Goal: Transaction & Acquisition: Purchase product/service

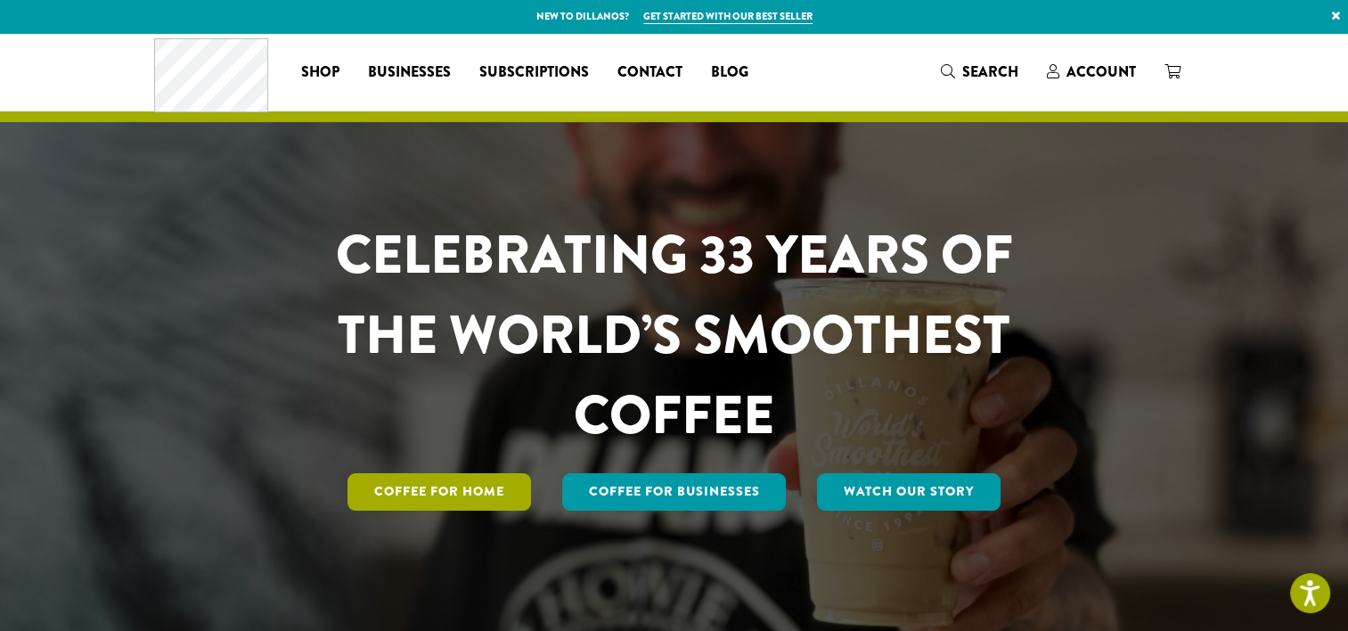
click at [479, 495] on link "Coffee for Home" at bounding box center [440, 491] width 184 height 37
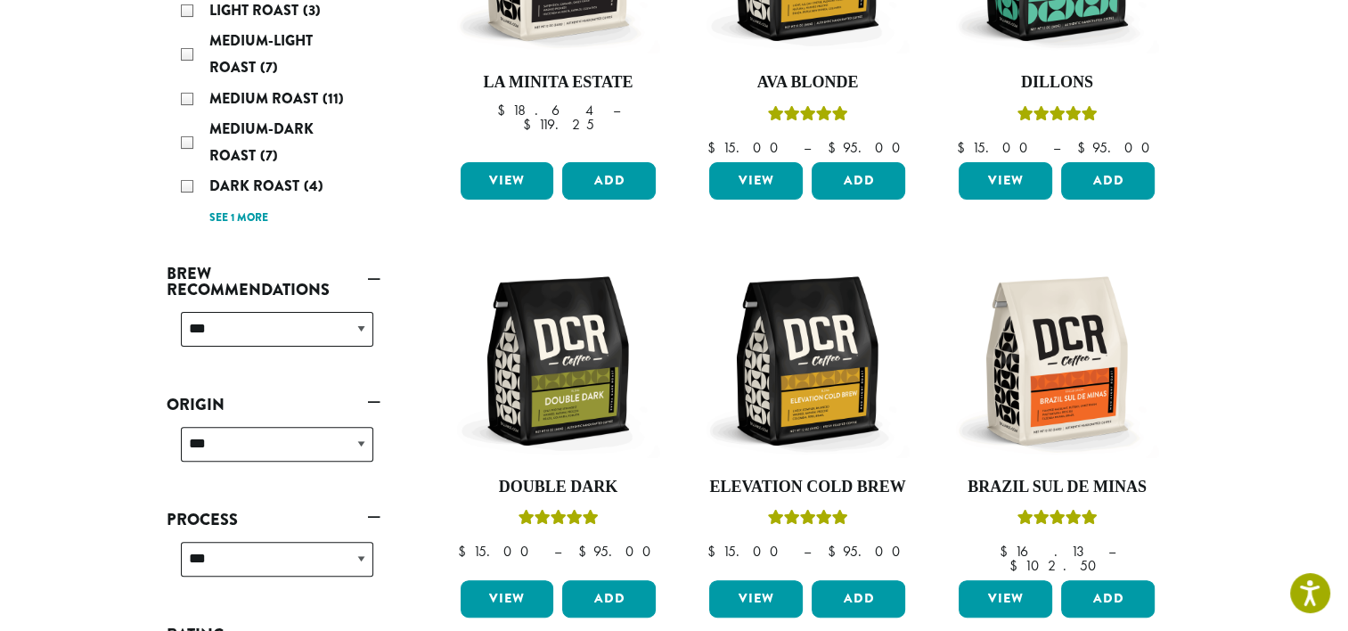
scroll to position [267, 0]
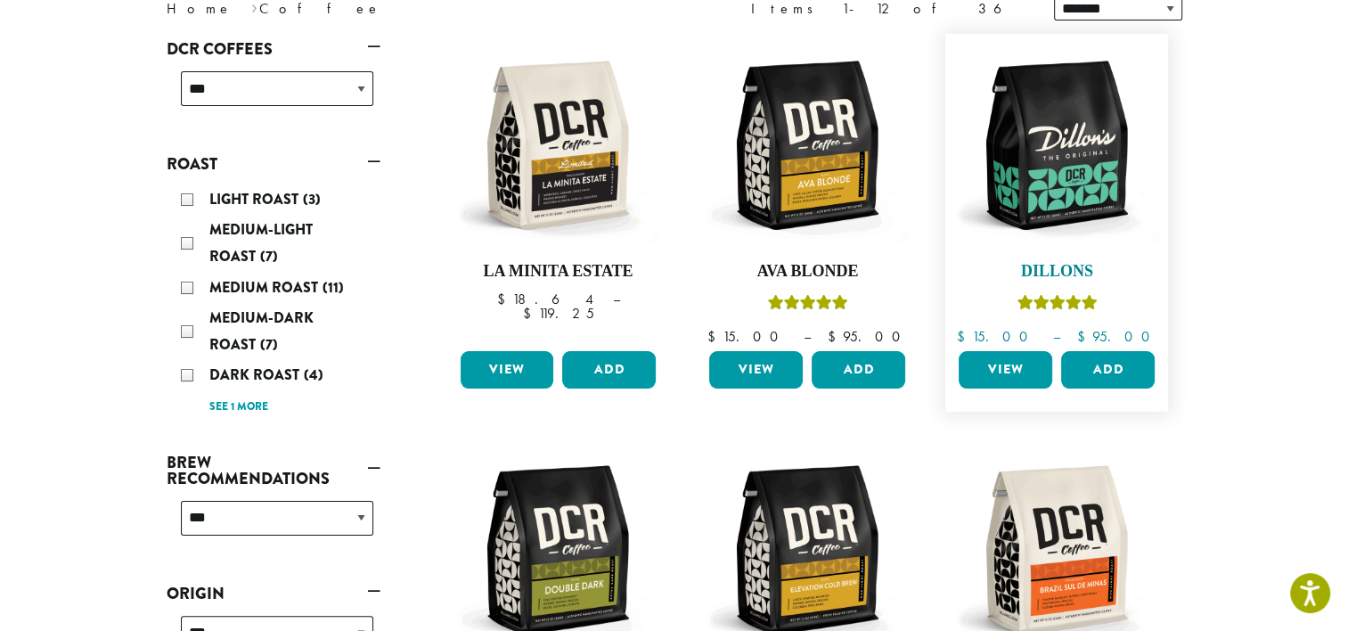
click at [1080, 171] on img at bounding box center [1056, 145] width 205 height 205
click at [1076, 197] on img at bounding box center [1056, 145] width 205 height 205
click at [993, 366] on link "View" at bounding box center [1006, 369] width 94 height 37
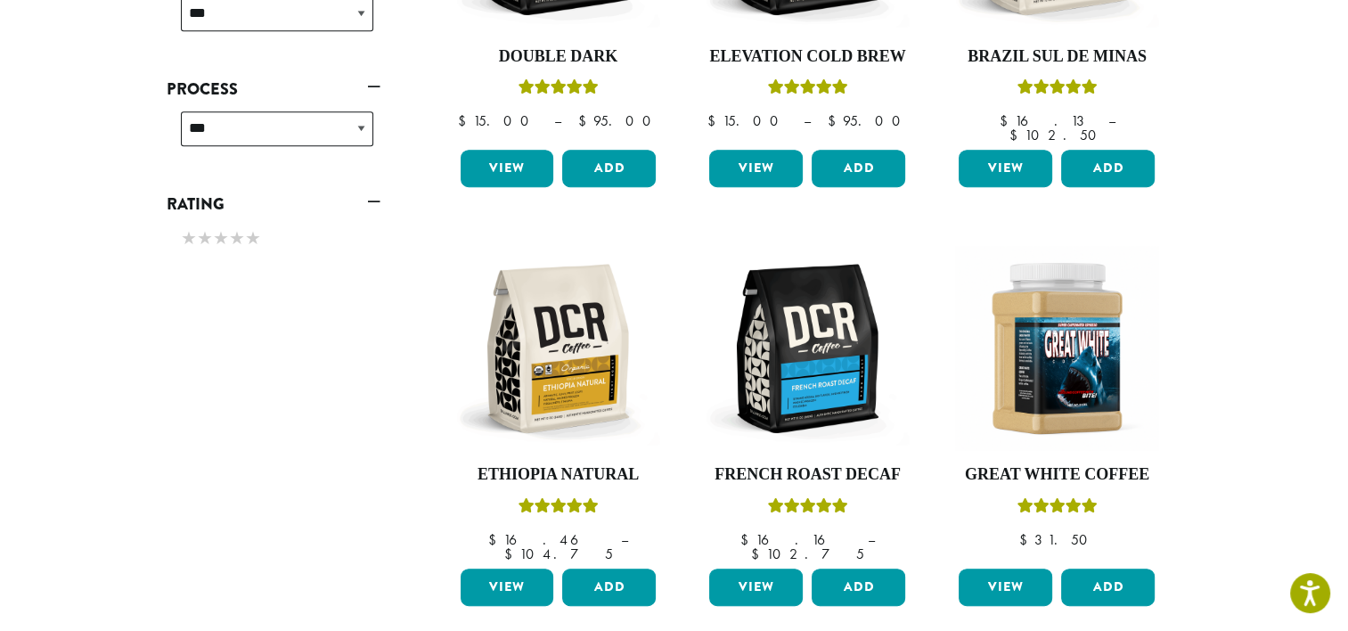
scroll to position [891, 0]
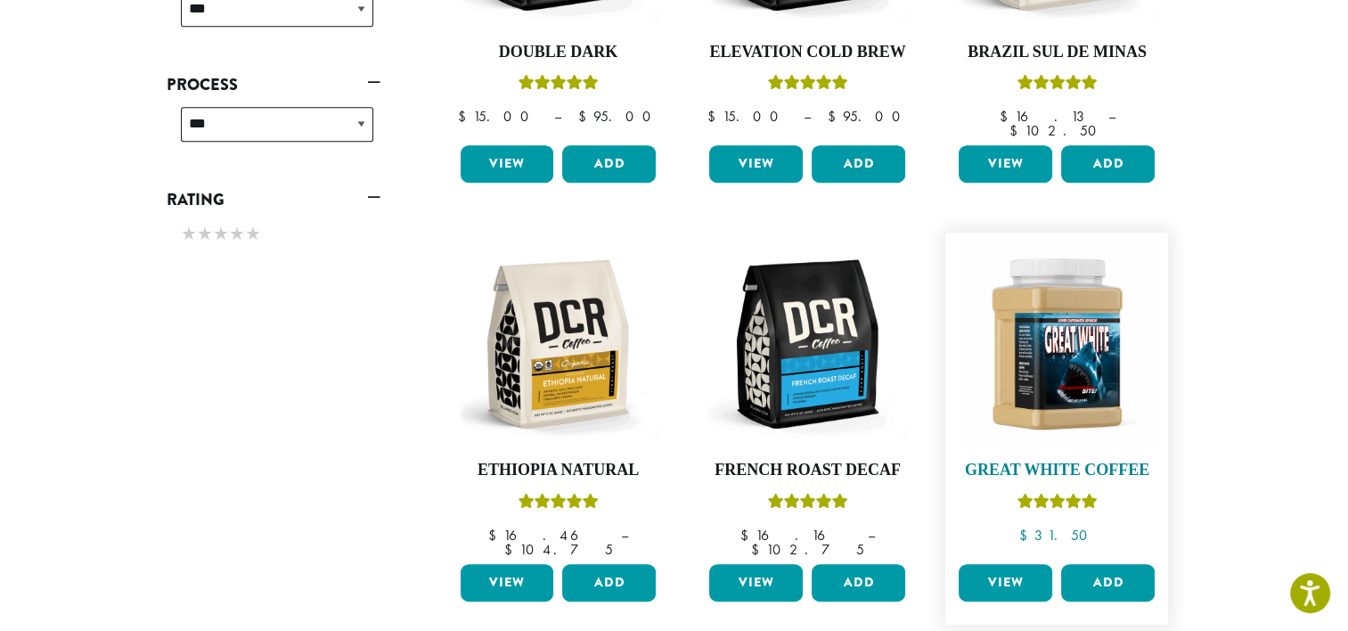
click at [1089, 461] on h4 "Great White Coffee" at bounding box center [1056, 471] width 205 height 20
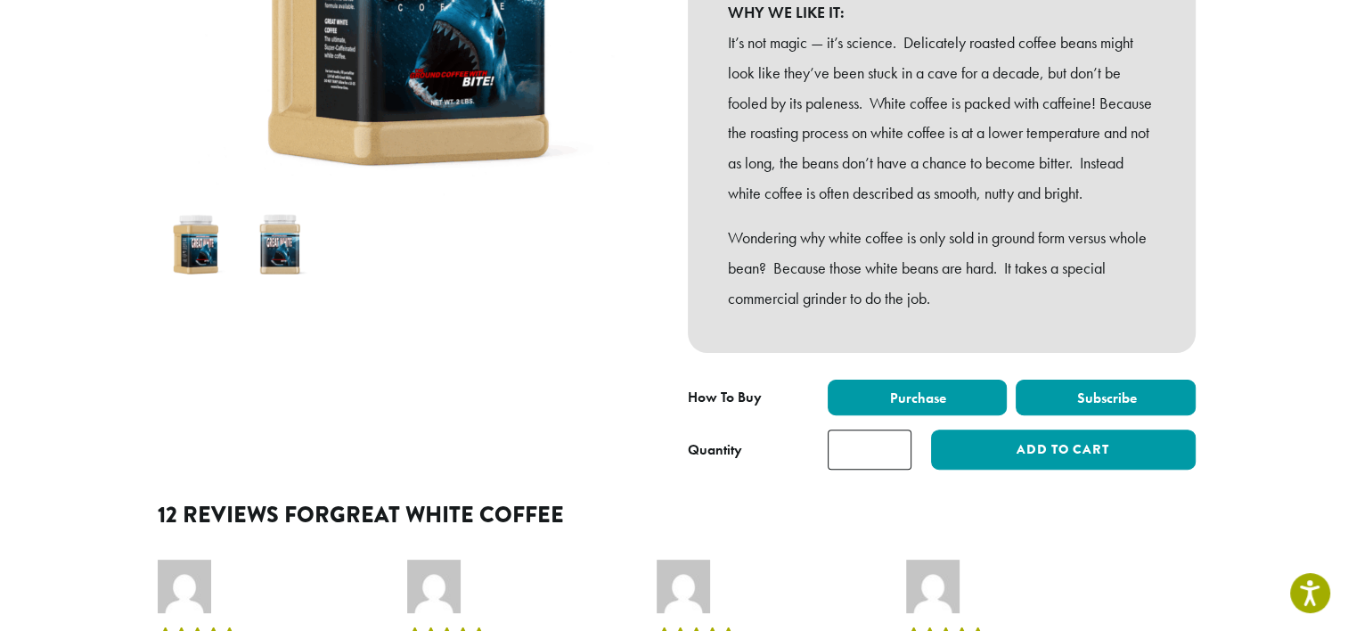
scroll to position [446, 0]
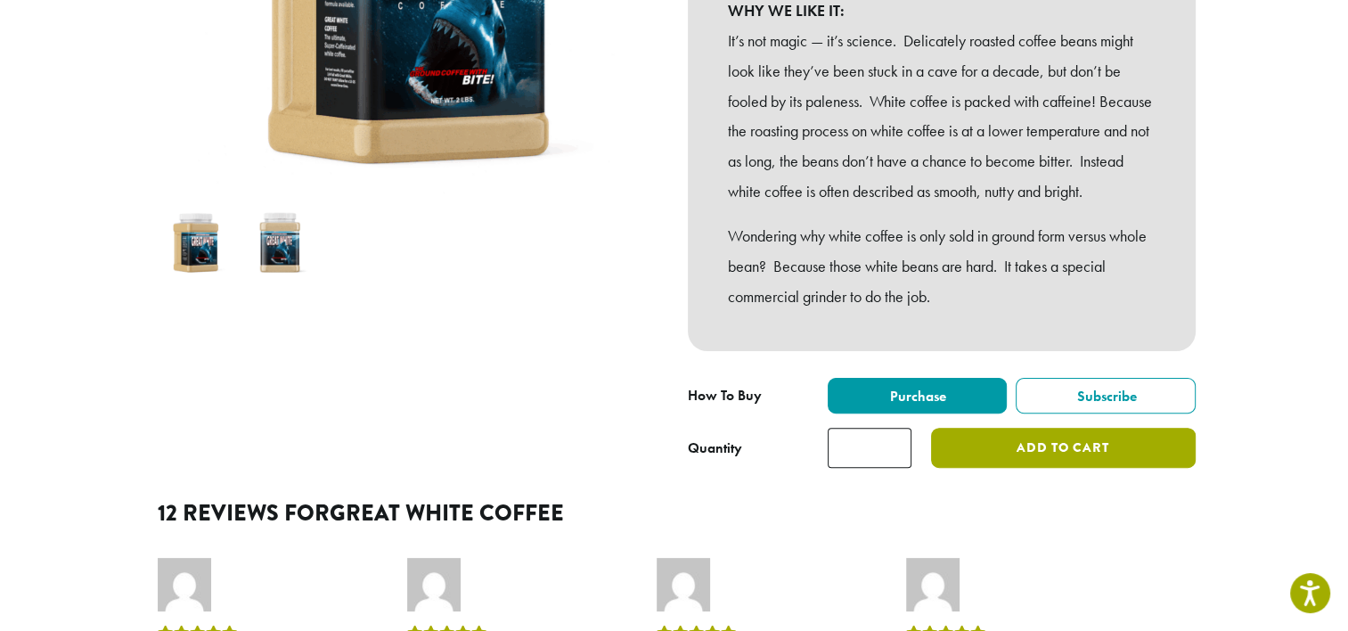
click at [1028, 468] on button "Add to cart" at bounding box center [1063, 448] width 264 height 40
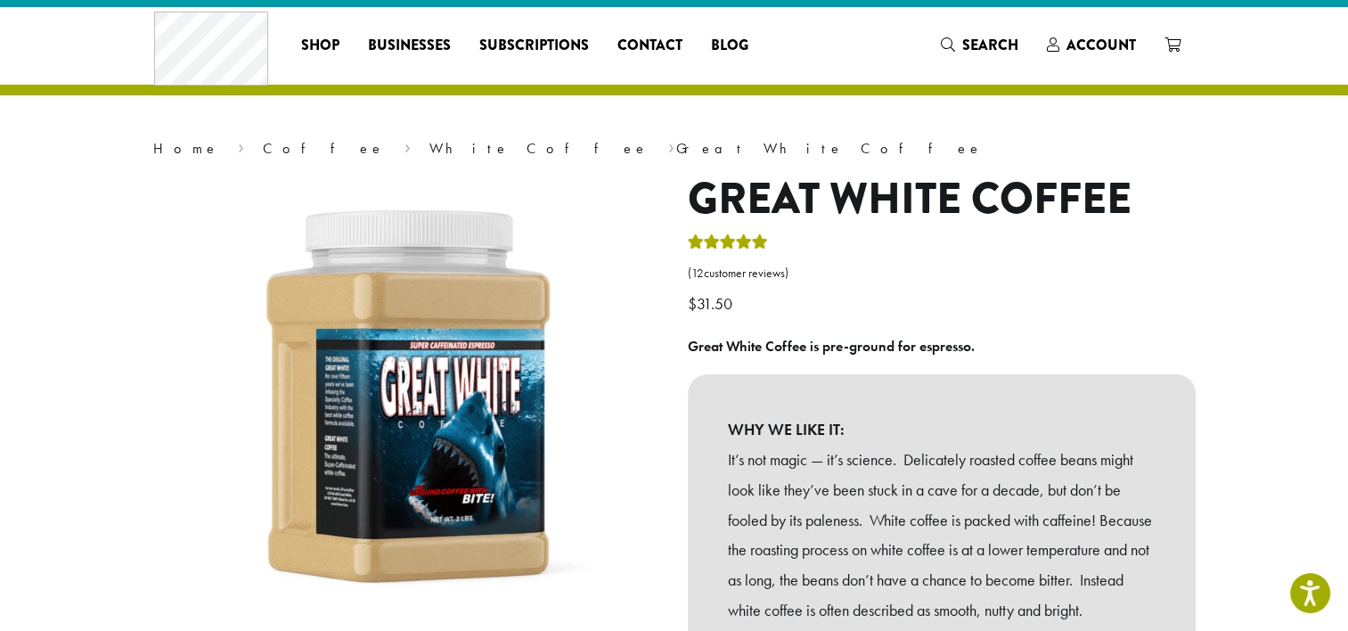
scroll to position [0, 0]
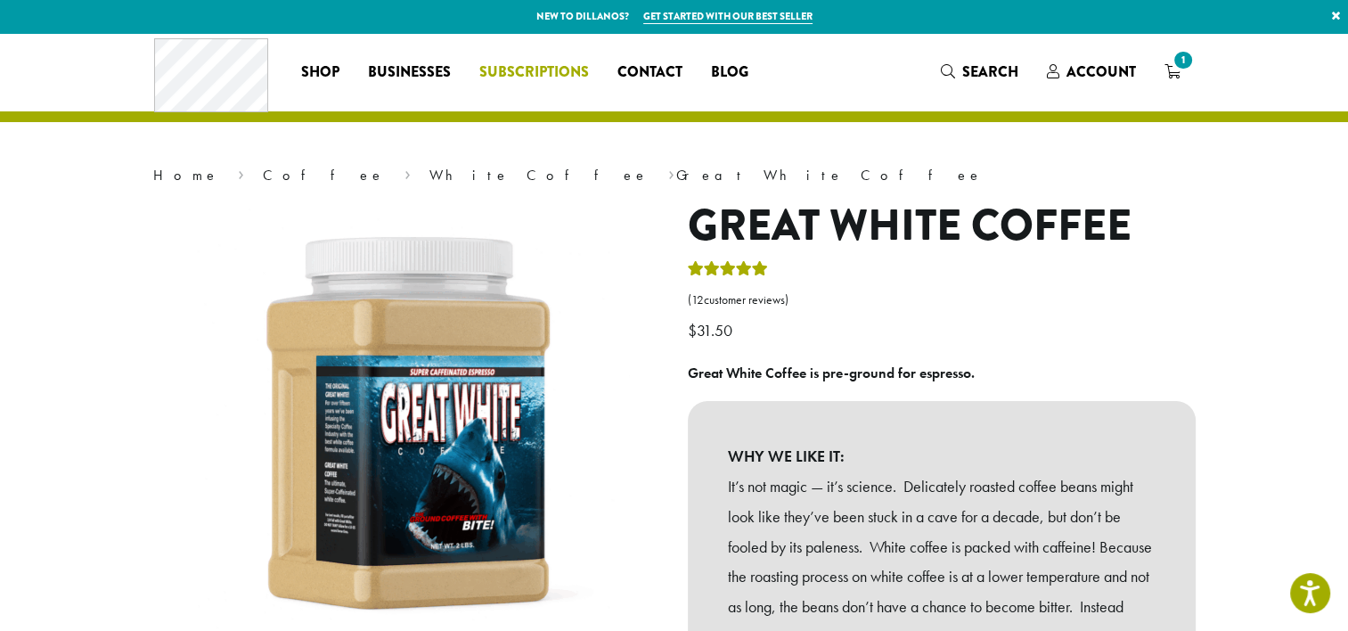
click at [543, 69] on span "Subscriptions" at bounding box center [534, 72] width 110 height 22
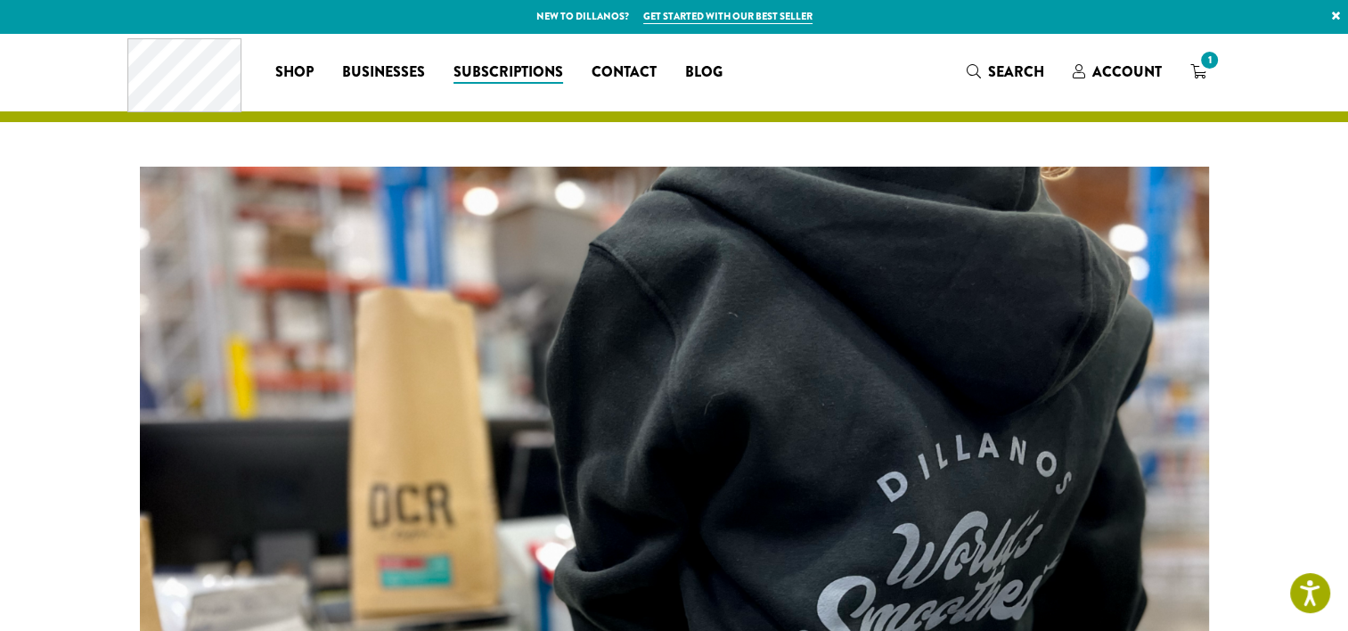
click at [743, 16] on link "Get started with our best seller" at bounding box center [727, 16] width 169 height 15
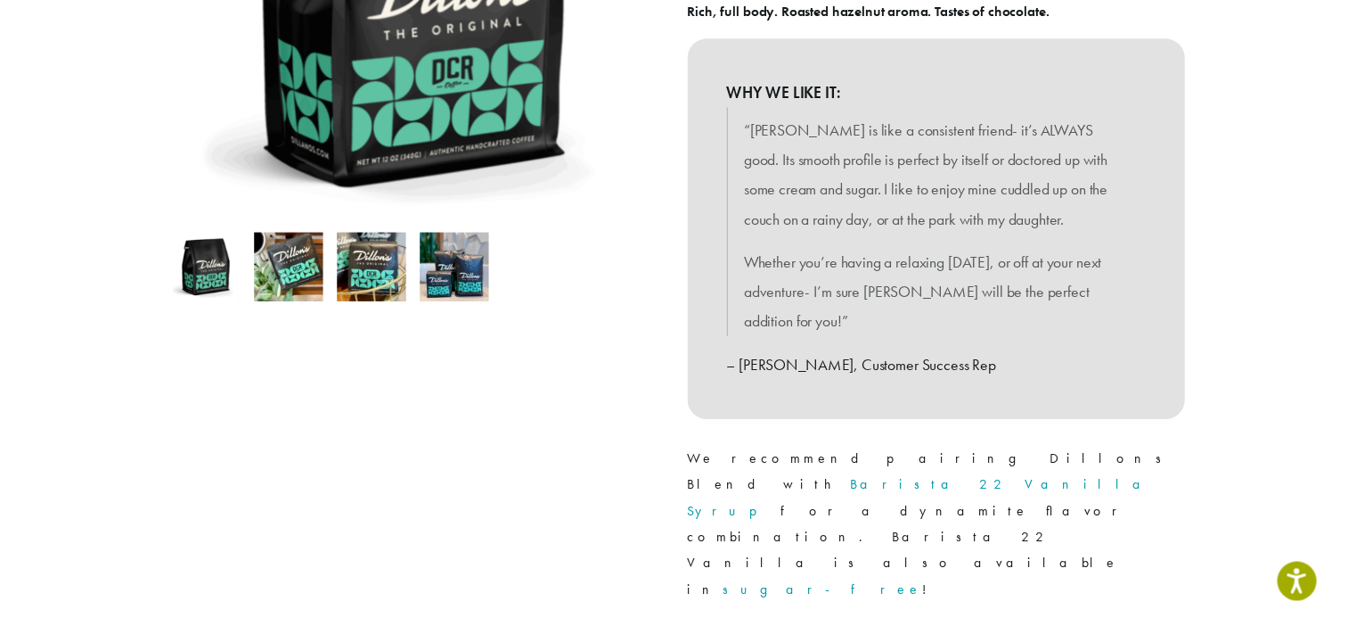
scroll to position [624, 0]
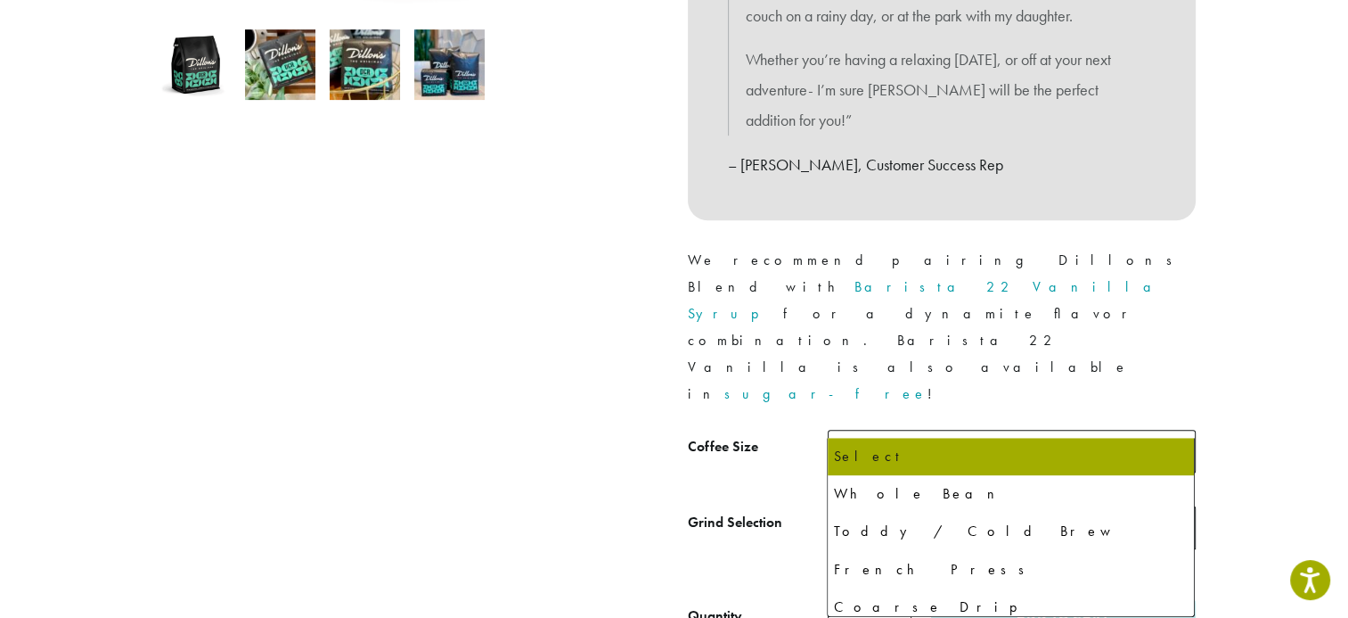
click at [1173, 506] on b at bounding box center [1173, 528] width 44 height 44
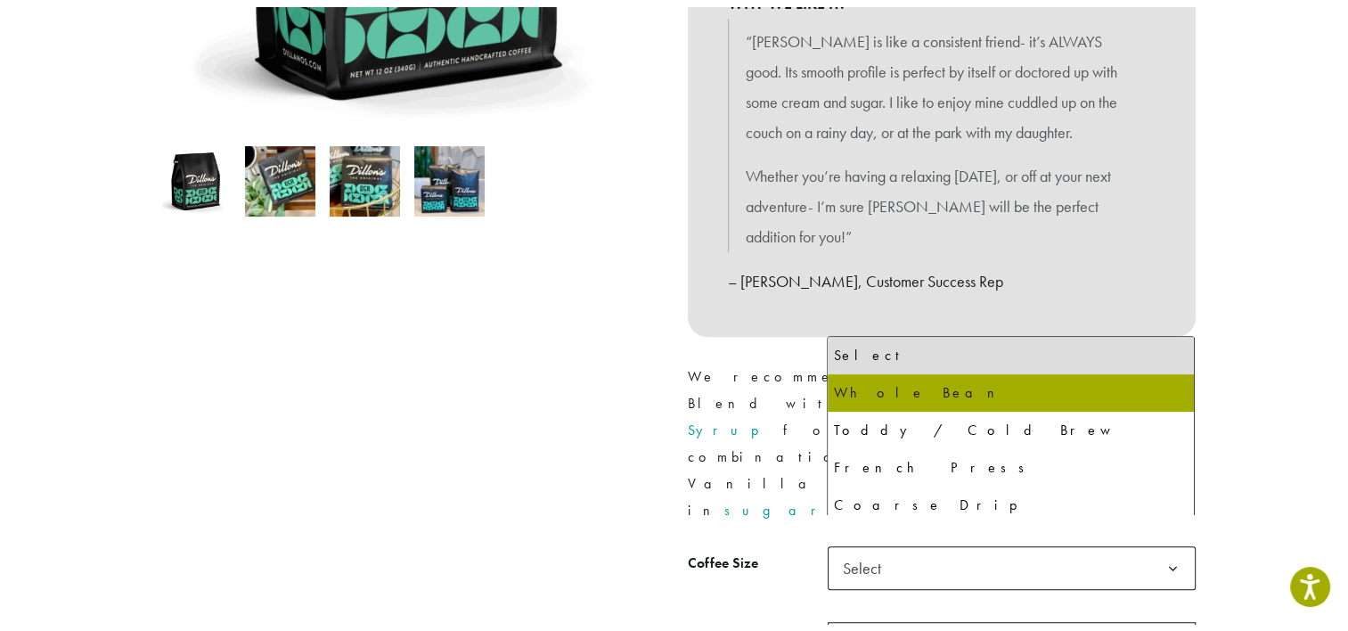
scroll to position [535, 0]
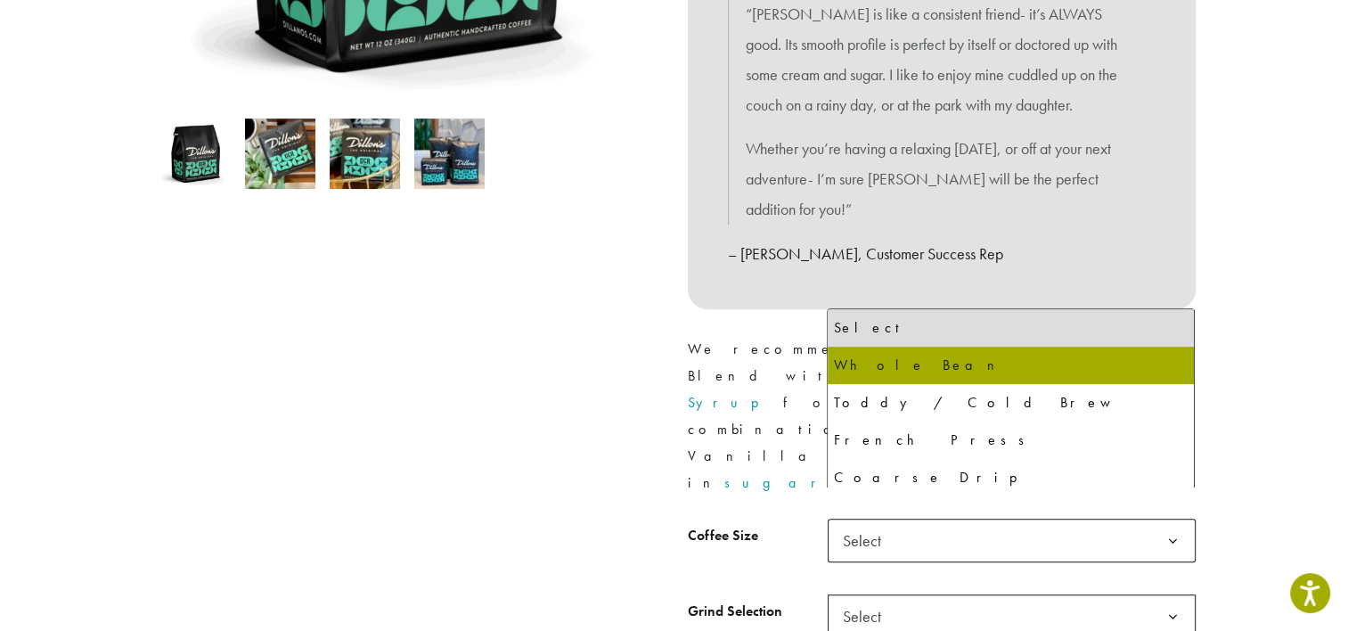
click at [681, 417] on div "Medium Roast Dillons ( 26 customer reviews) $ 15.00 – $ 95.00 Price range: $15.…" at bounding box center [942, 203] width 535 height 1074
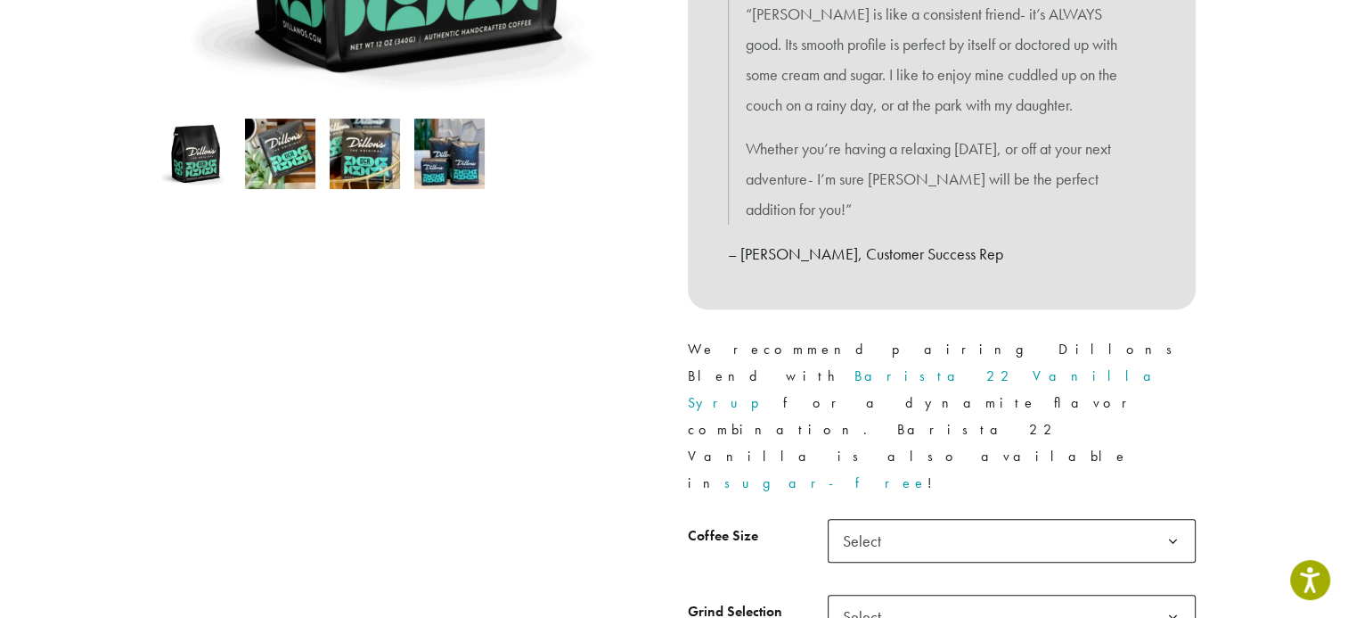
click at [915, 519] on span "Select" at bounding box center [1012, 541] width 368 height 44
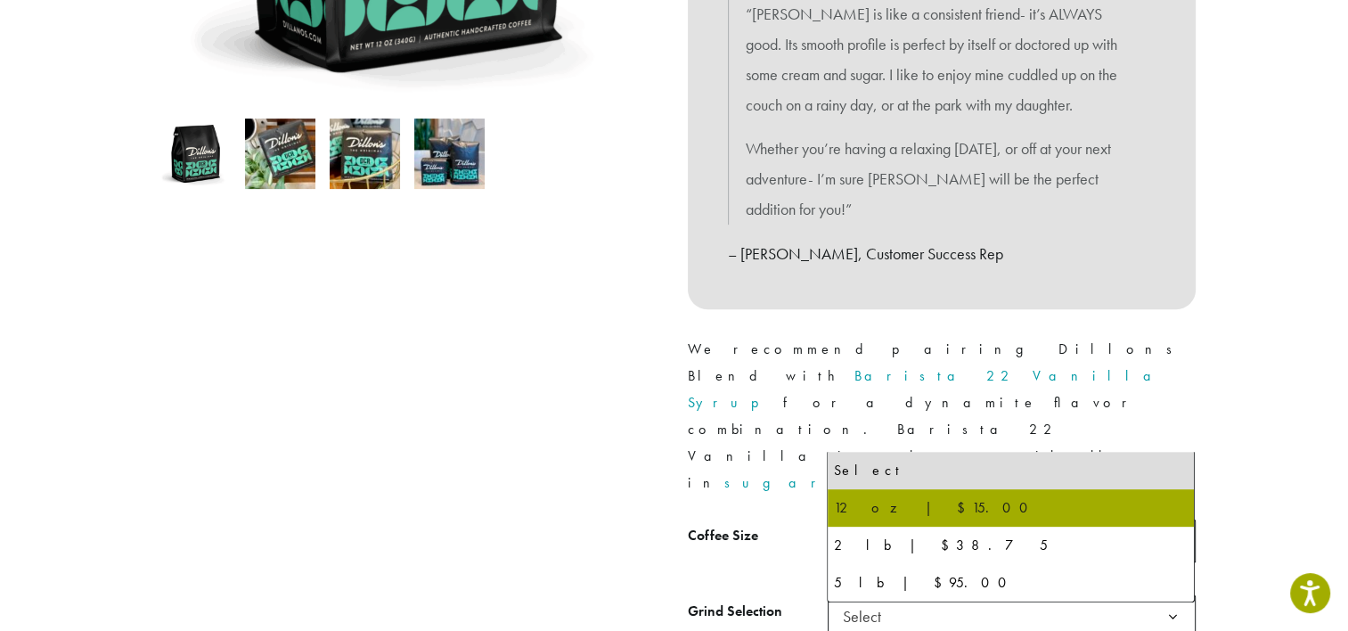
click at [678, 459] on div "Medium Roast Dillons ( 26 customer reviews) $ 15.00 – $ 95.00 Price range: $15.…" at bounding box center [942, 203] width 535 height 1074
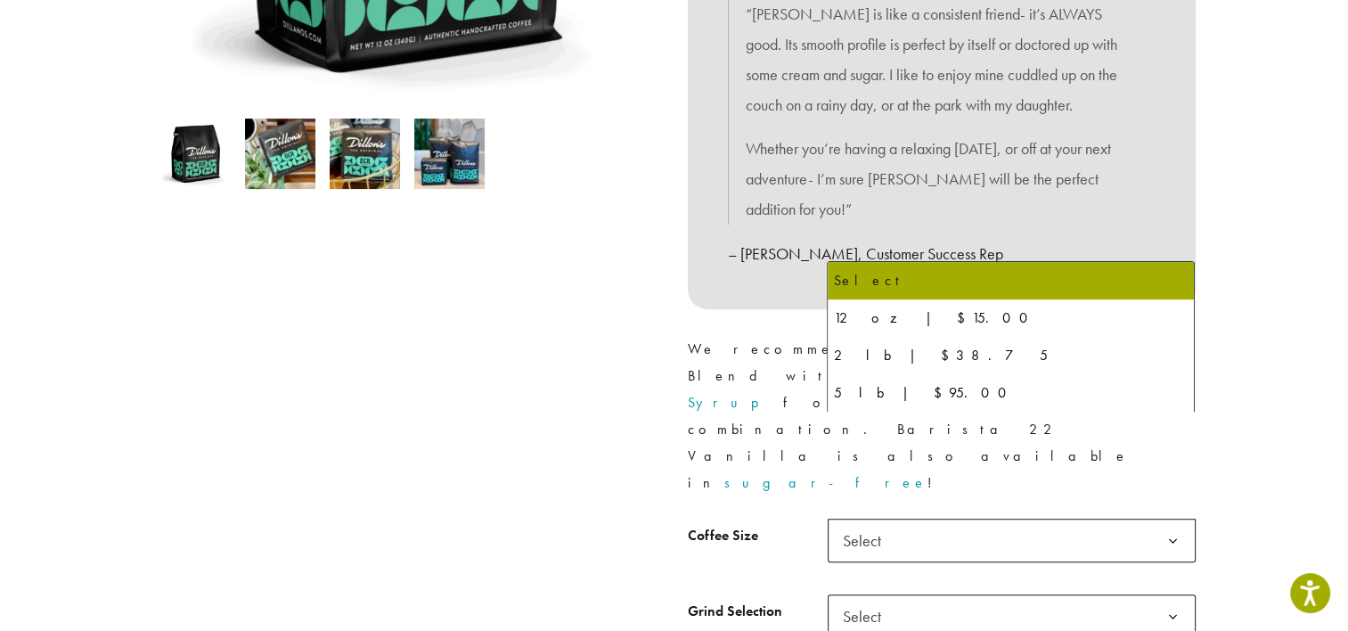
click at [889, 523] on span "Select" at bounding box center [867, 540] width 63 height 35
click at [627, 356] on div at bounding box center [407, 195] width 535 height 1059
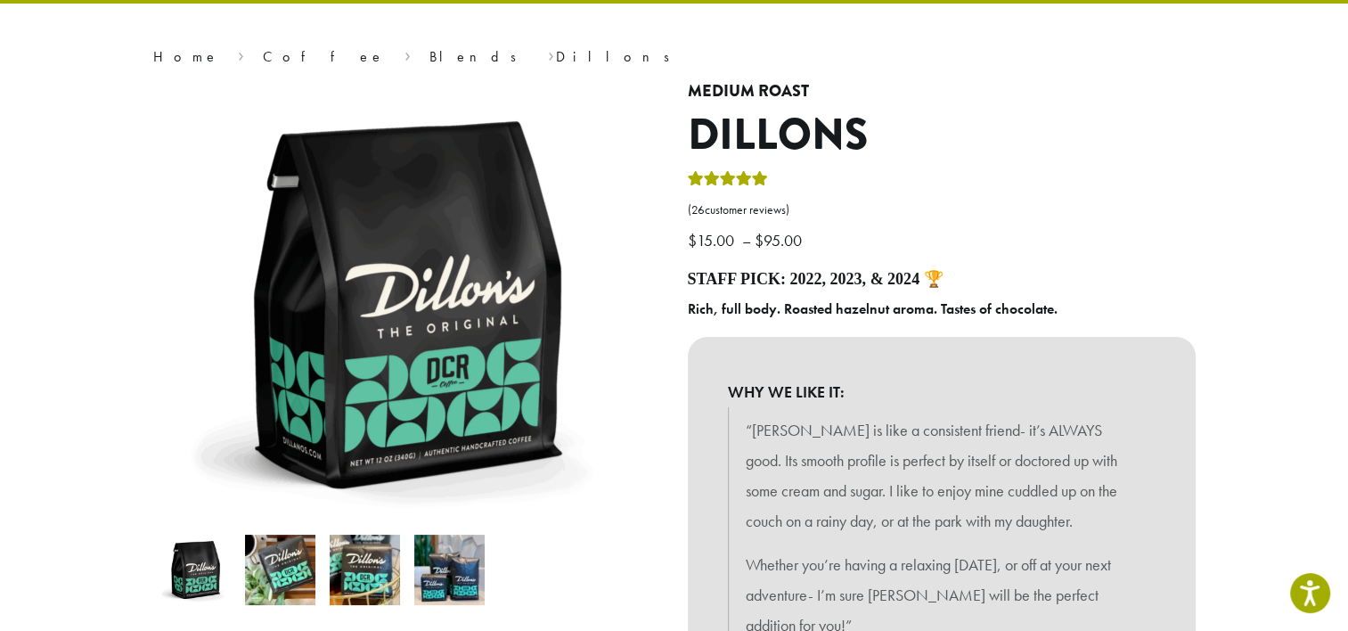
scroll to position [0, 0]
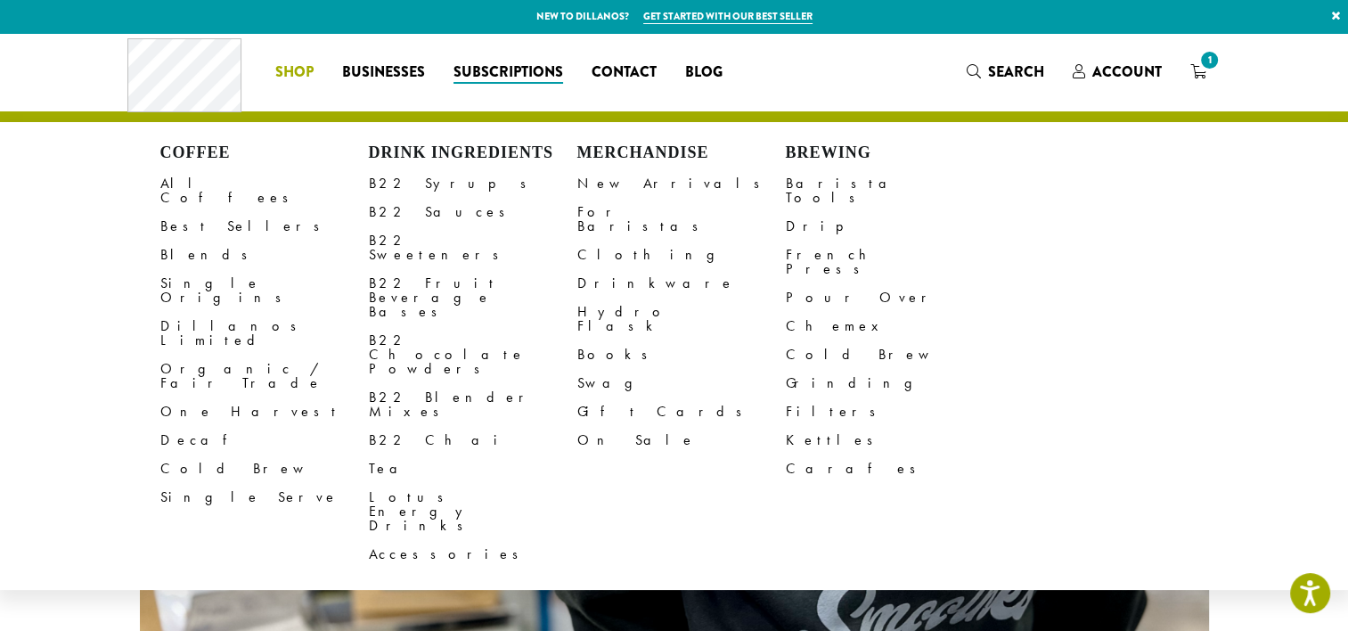
click at [312, 68] on li "Coffee All Coffees Best Sellers Blends Single Origins Dillanos Limited Organic …" at bounding box center [294, 72] width 67 height 29
click at [186, 184] on link "All Coffees" at bounding box center [264, 190] width 209 height 43
click at [225, 312] on link "Dillanos Limited" at bounding box center [264, 333] width 209 height 43
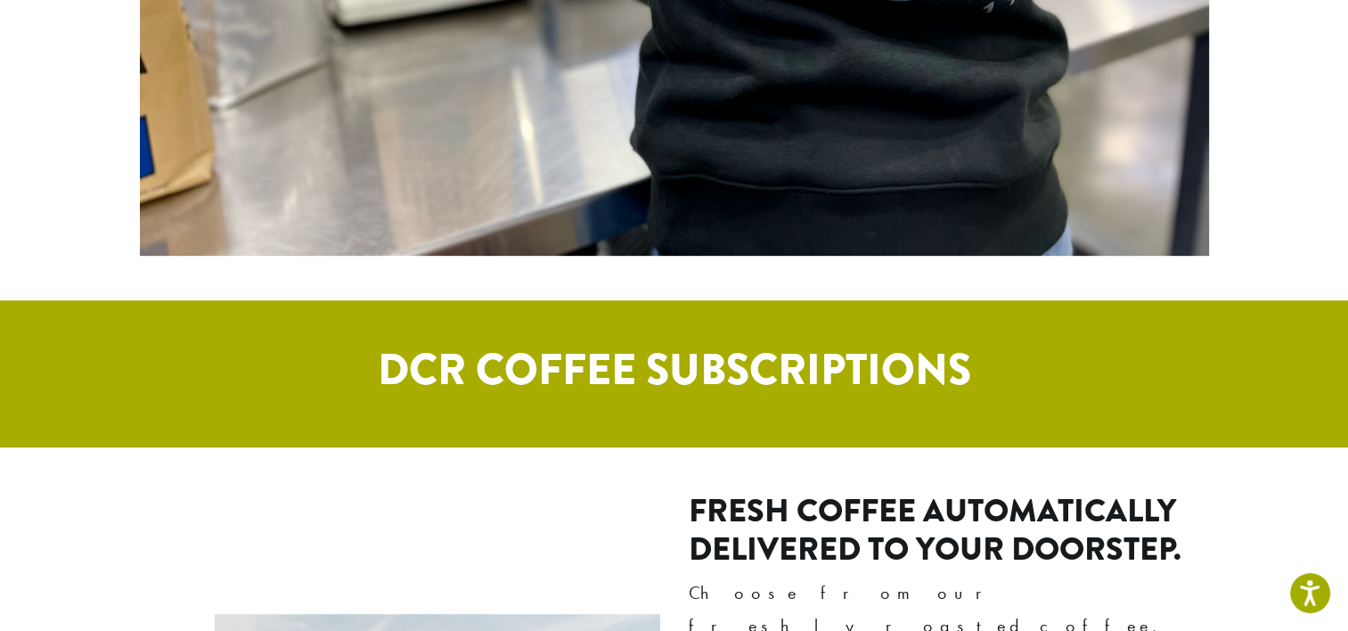
scroll to position [959, 0]
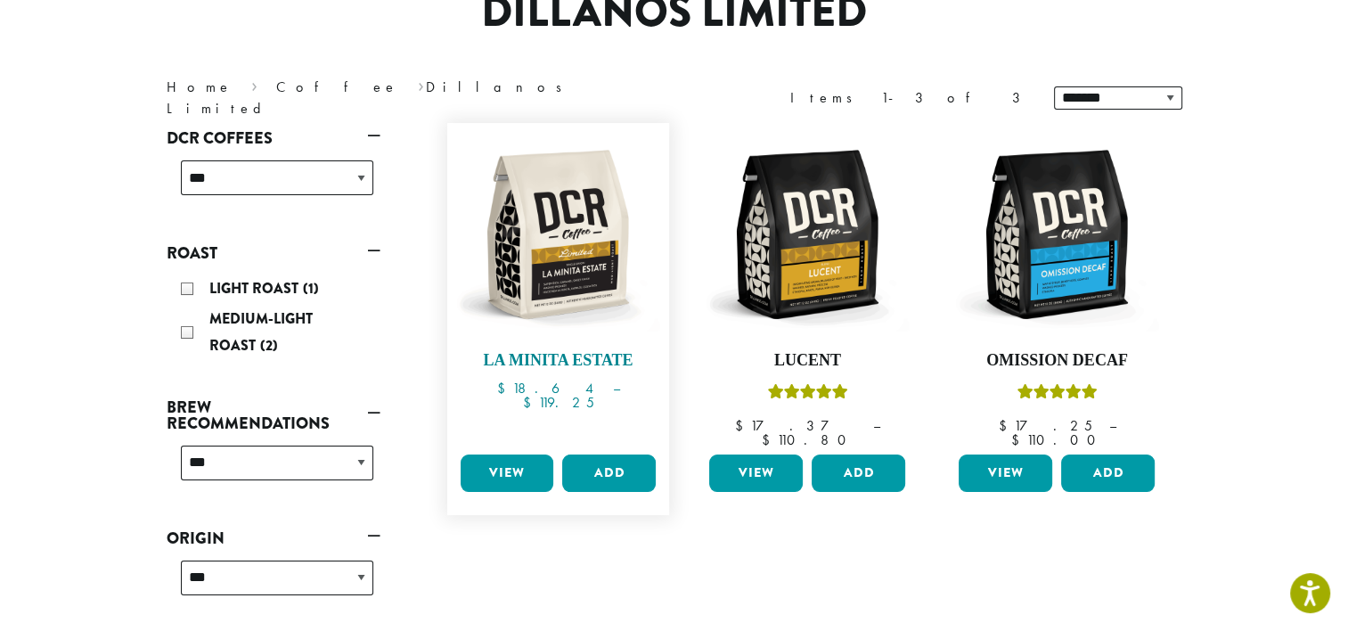
click at [584, 244] on img at bounding box center [557, 234] width 205 height 205
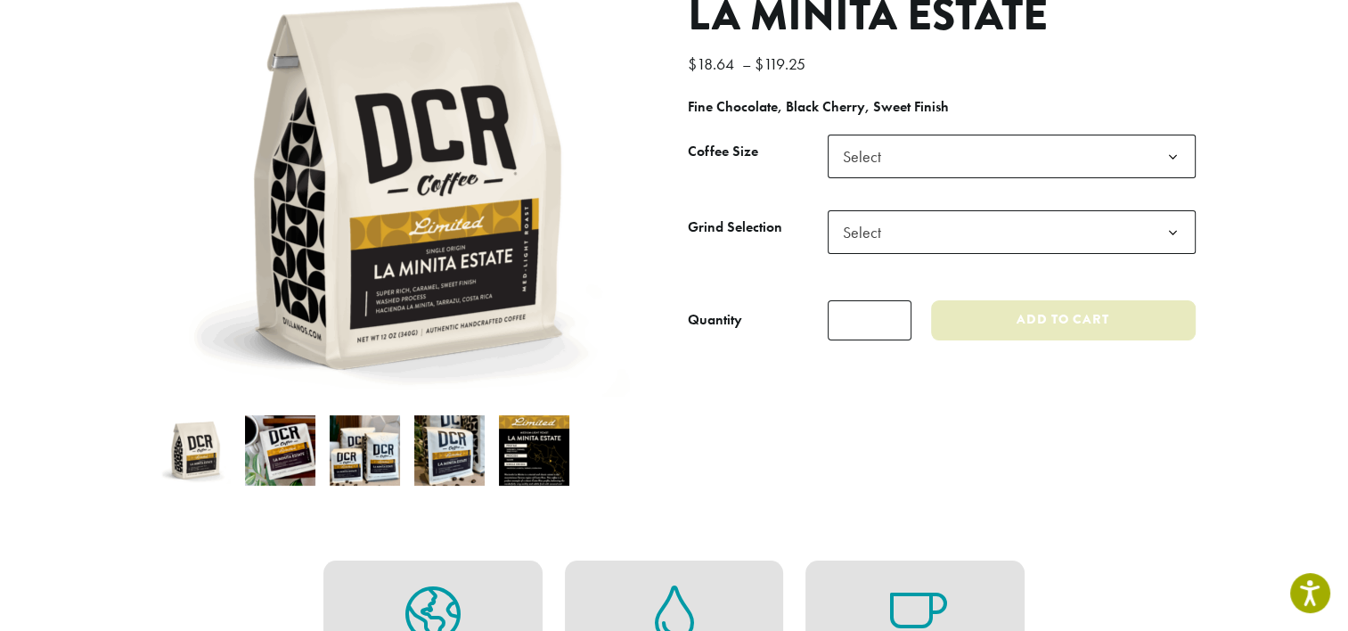
scroll to position [267, 0]
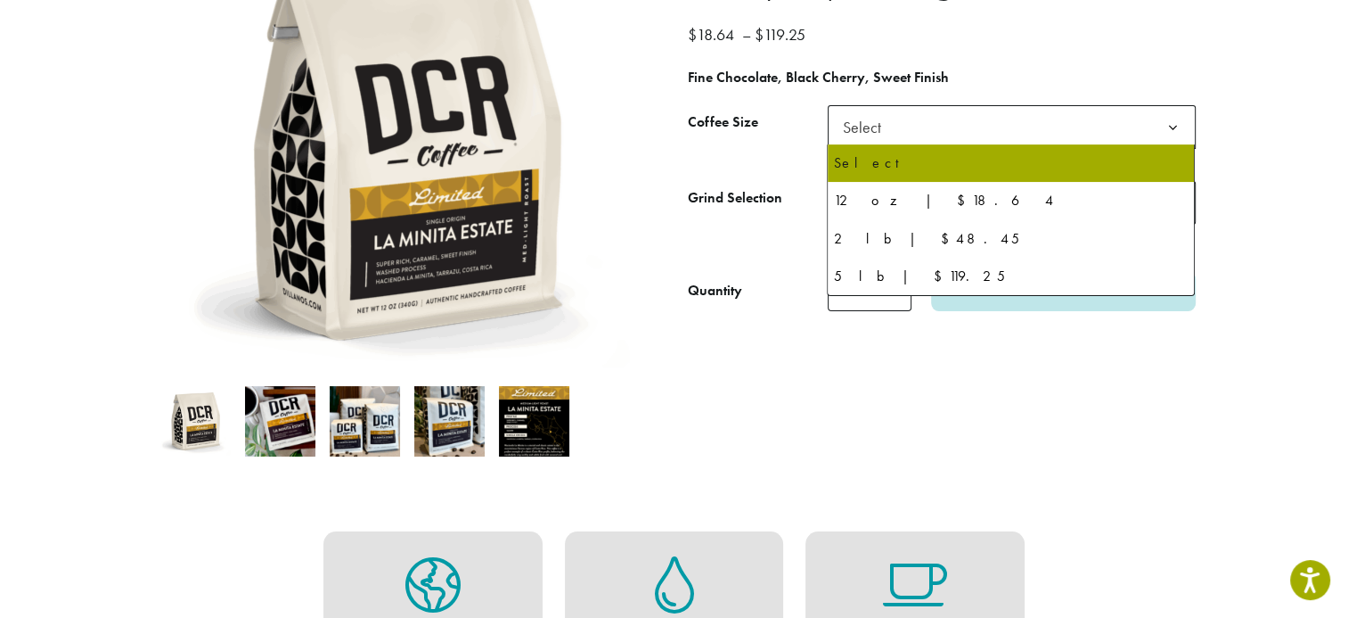
click at [927, 122] on span "Select" at bounding box center [1012, 127] width 368 height 44
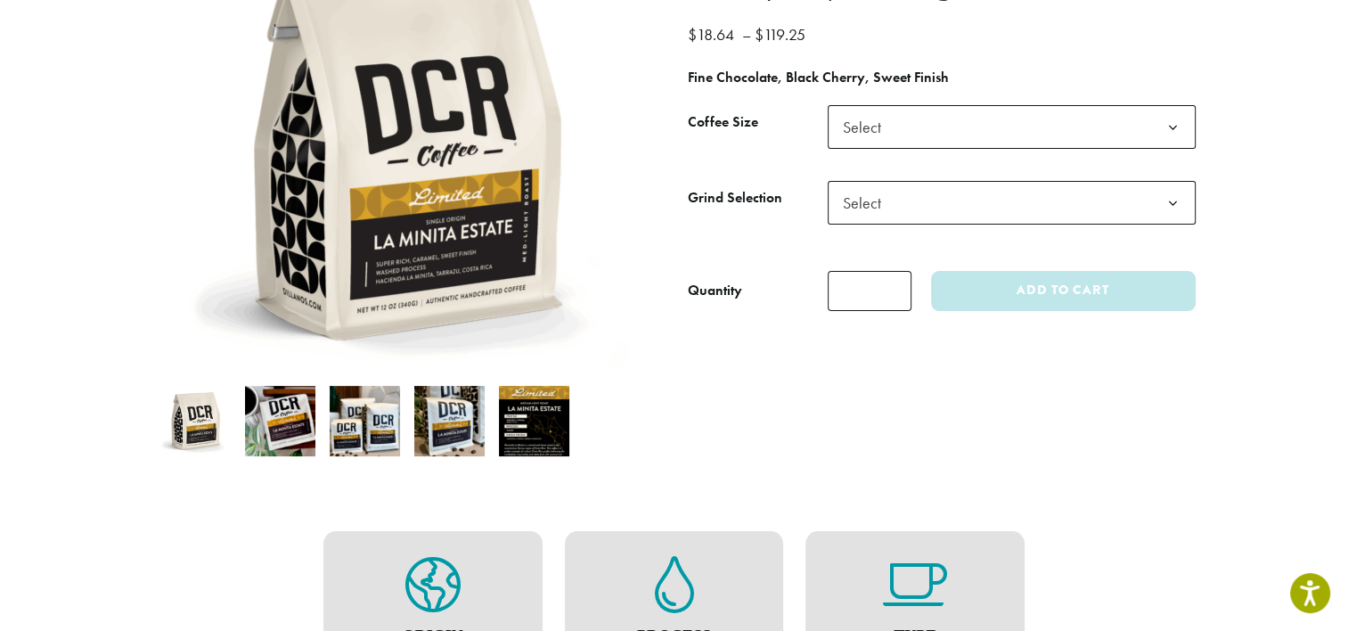
click at [811, 385] on div "**********" at bounding box center [942, 205] width 535 height 544
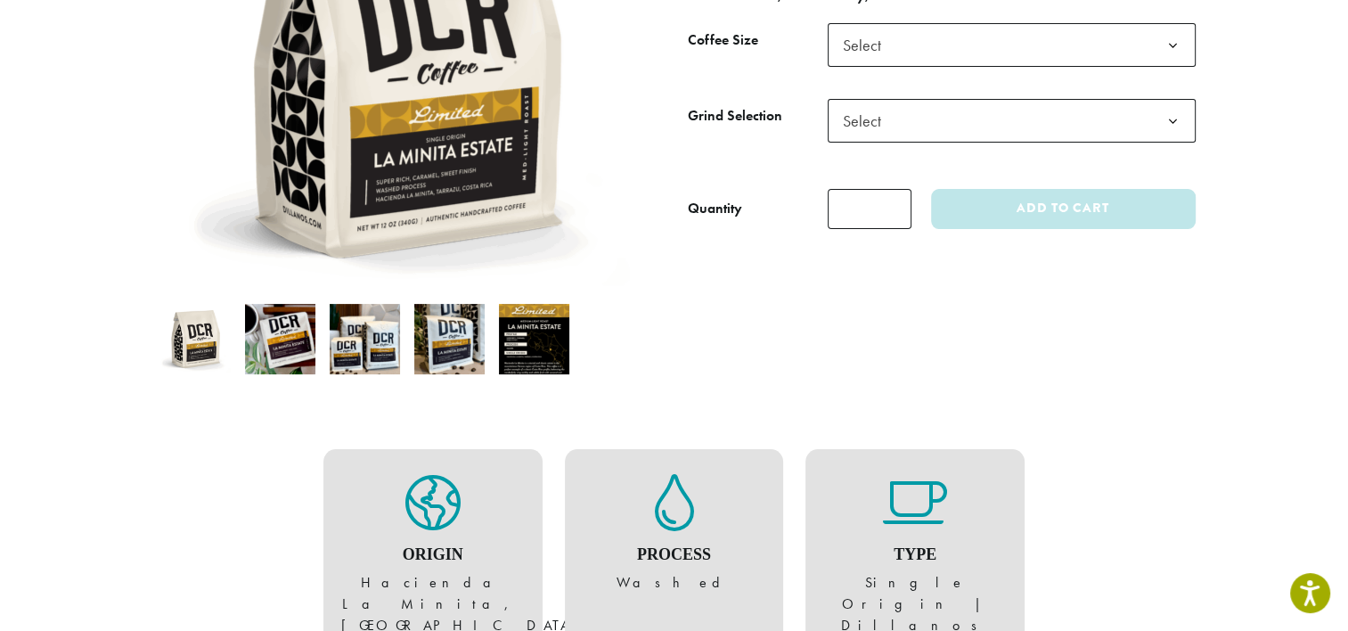
scroll to position [0, 0]
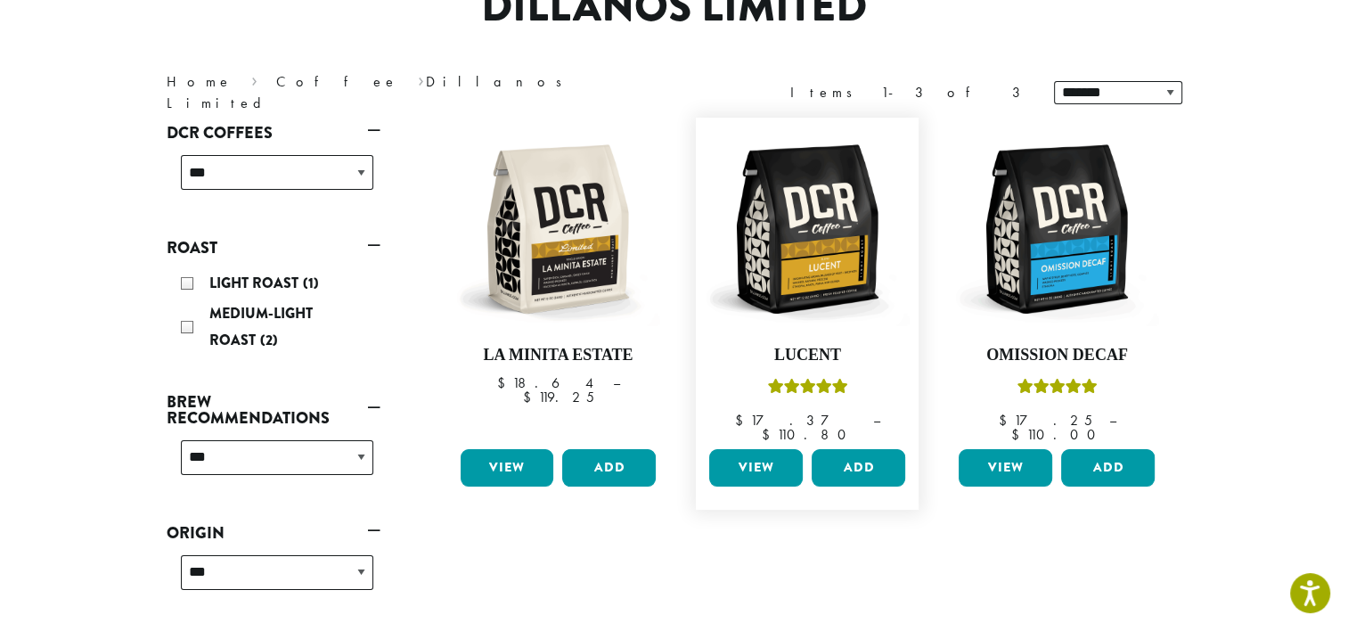
click at [755, 449] on link "View" at bounding box center [756, 467] width 94 height 37
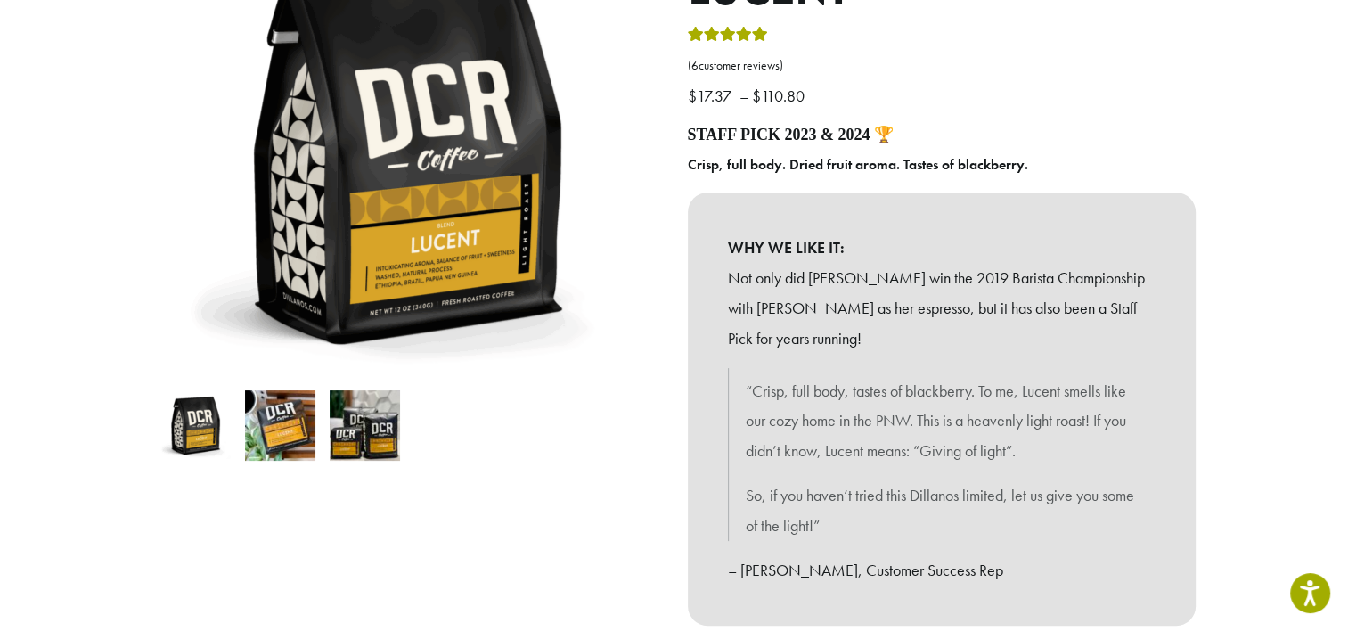
scroll to position [267, 0]
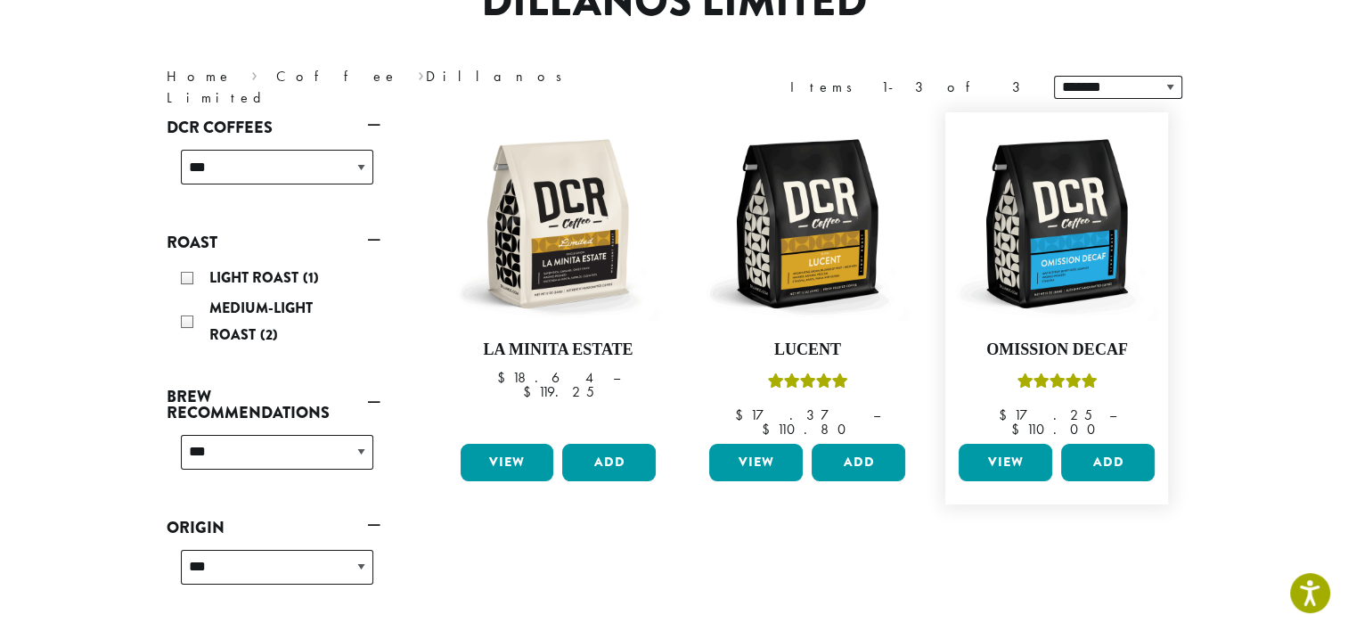
click at [1006, 445] on link "View" at bounding box center [1006, 462] width 94 height 37
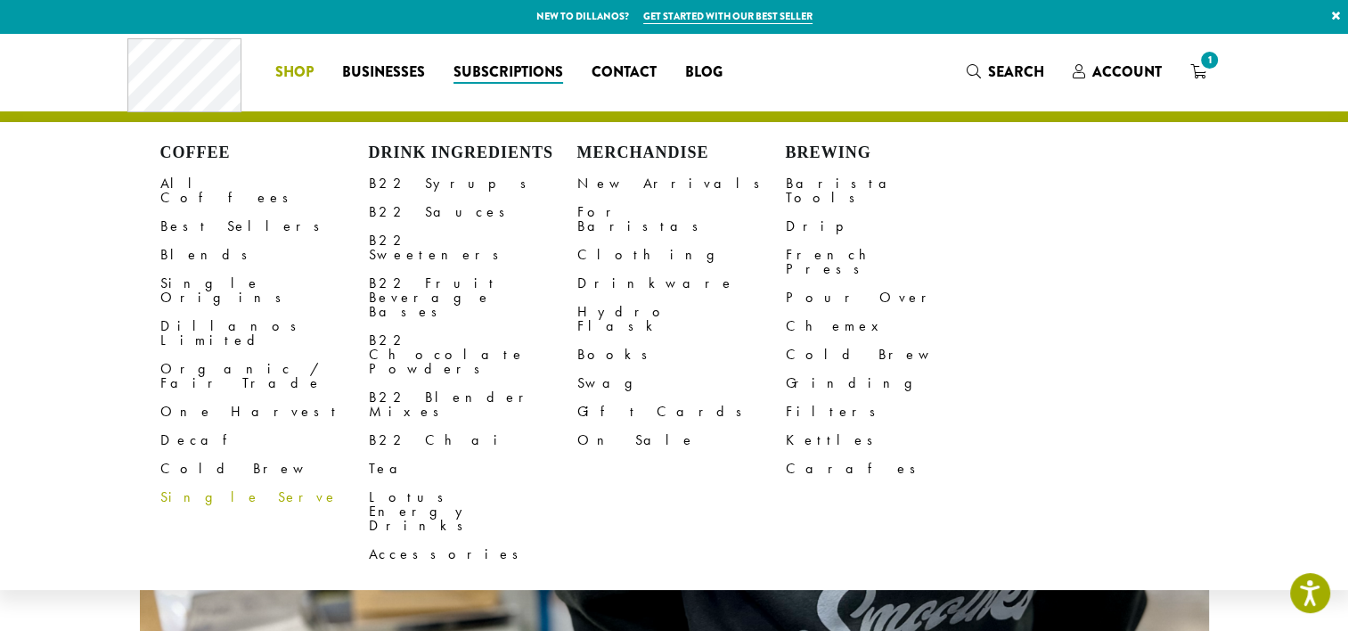
click at [194, 483] on link "Single Serve" at bounding box center [264, 497] width 209 height 29
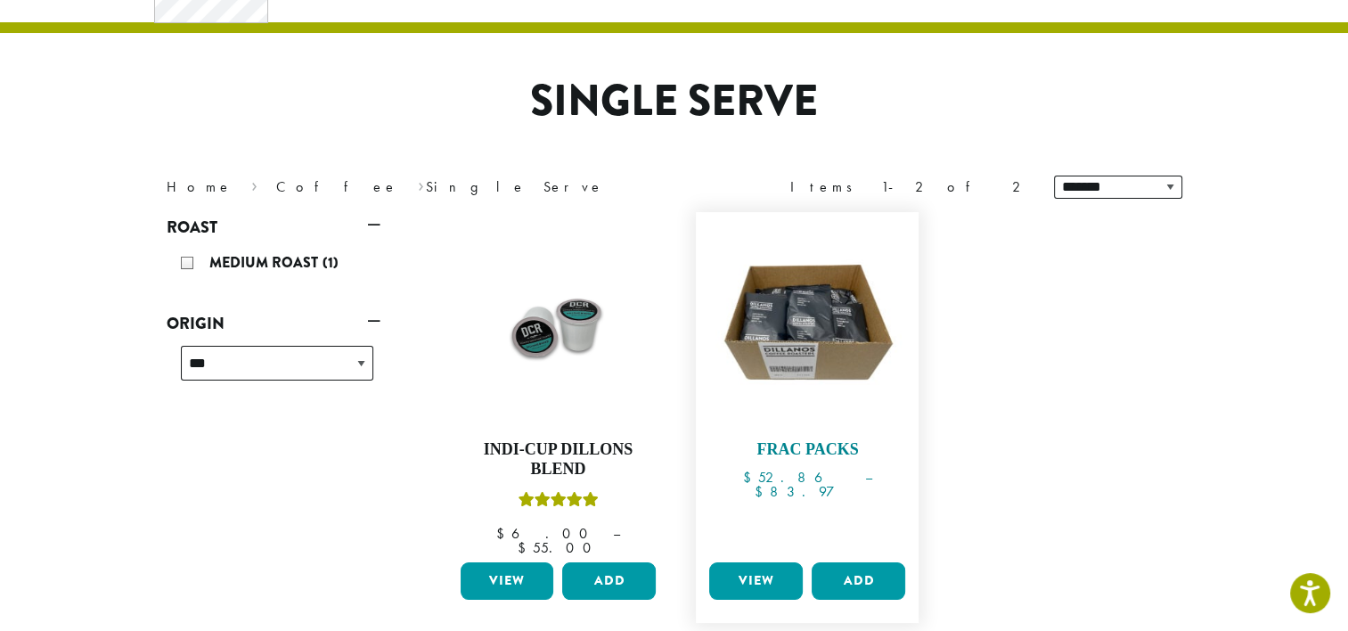
click at [789, 449] on h4 "Frac Packs" at bounding box center [807, 450] width 205 height 20
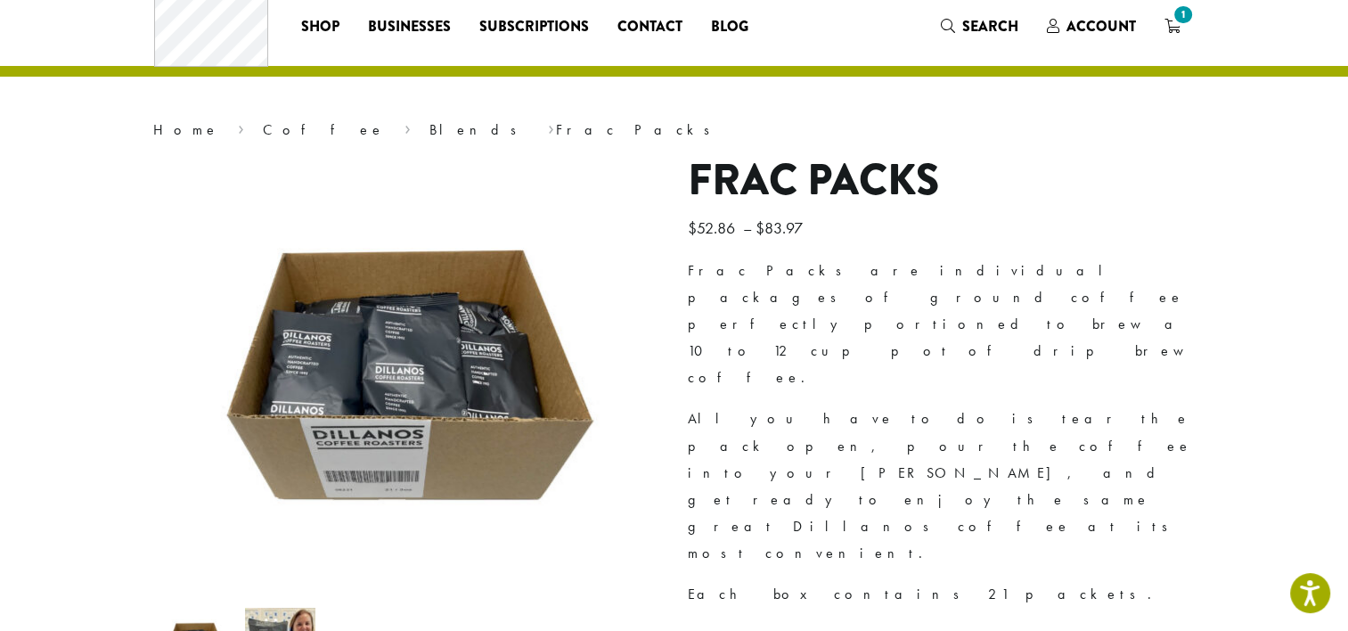
scroll to position [178, 0]
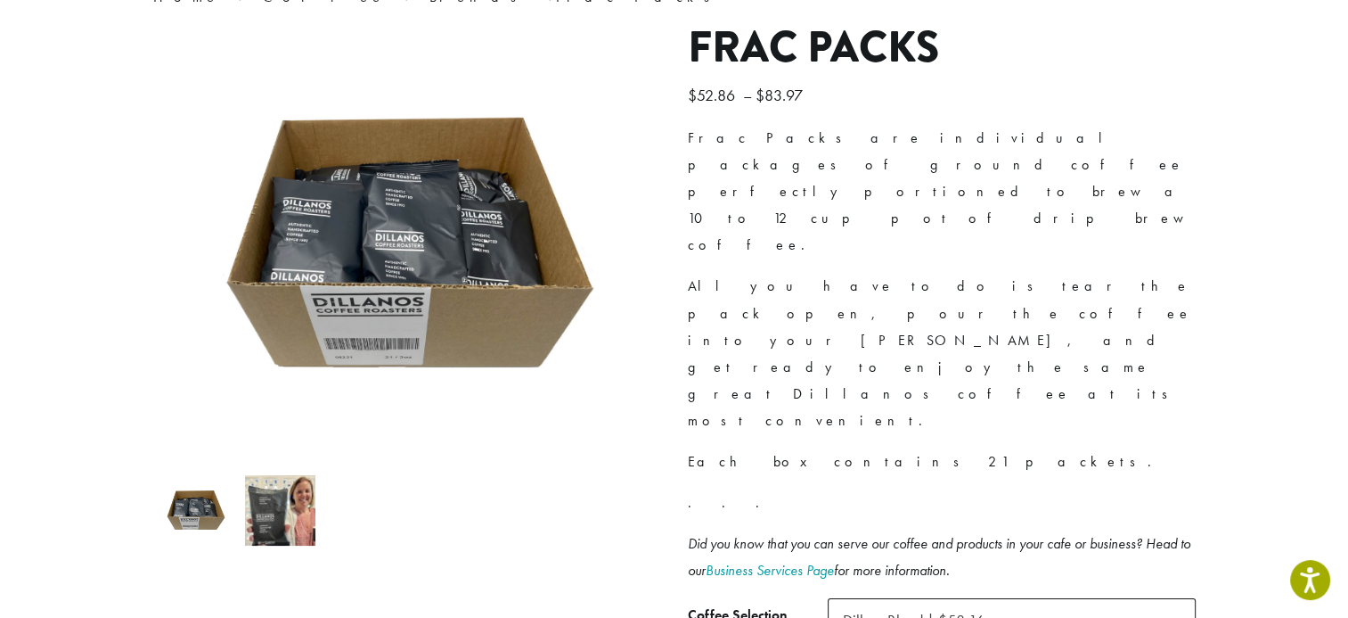
click at [908, 609] on span "Dillons Blend | $58.16" at bounding box center [914, 619] width 142 height 20
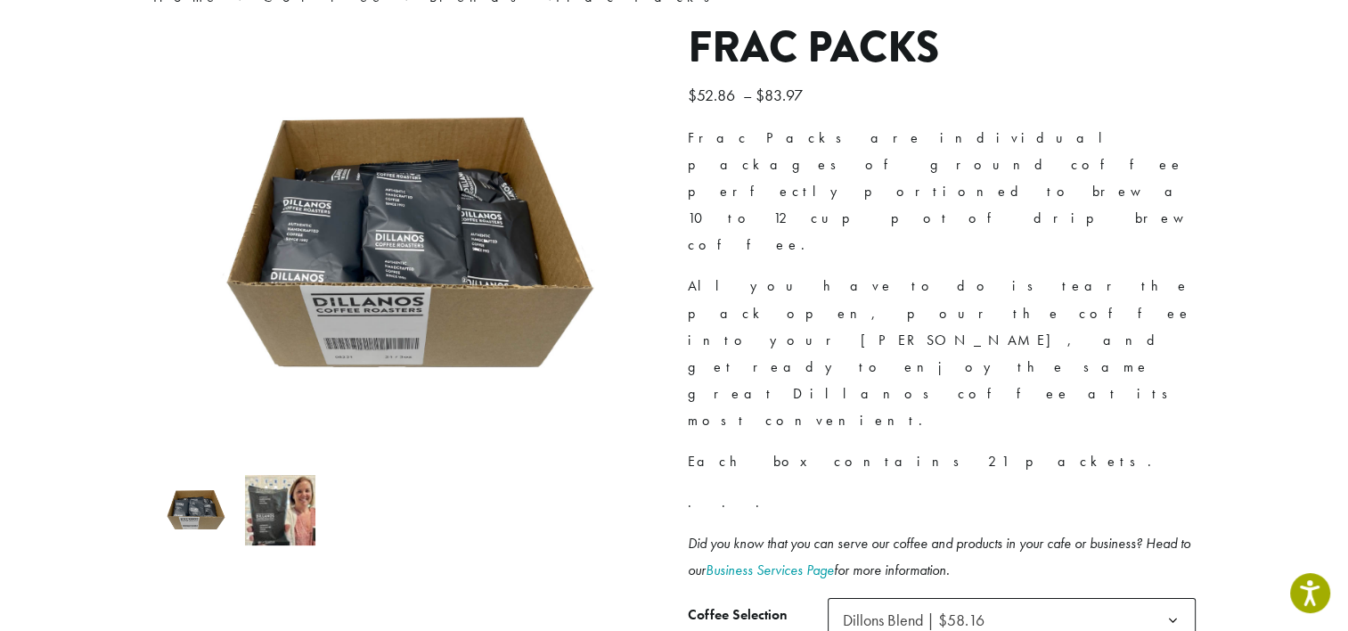
click at [908, 609] on span "Dillons Blend | $58.16" at bounding box center [914, 619] width 142 height 20
